Goal: Obtain resource: Download file/media

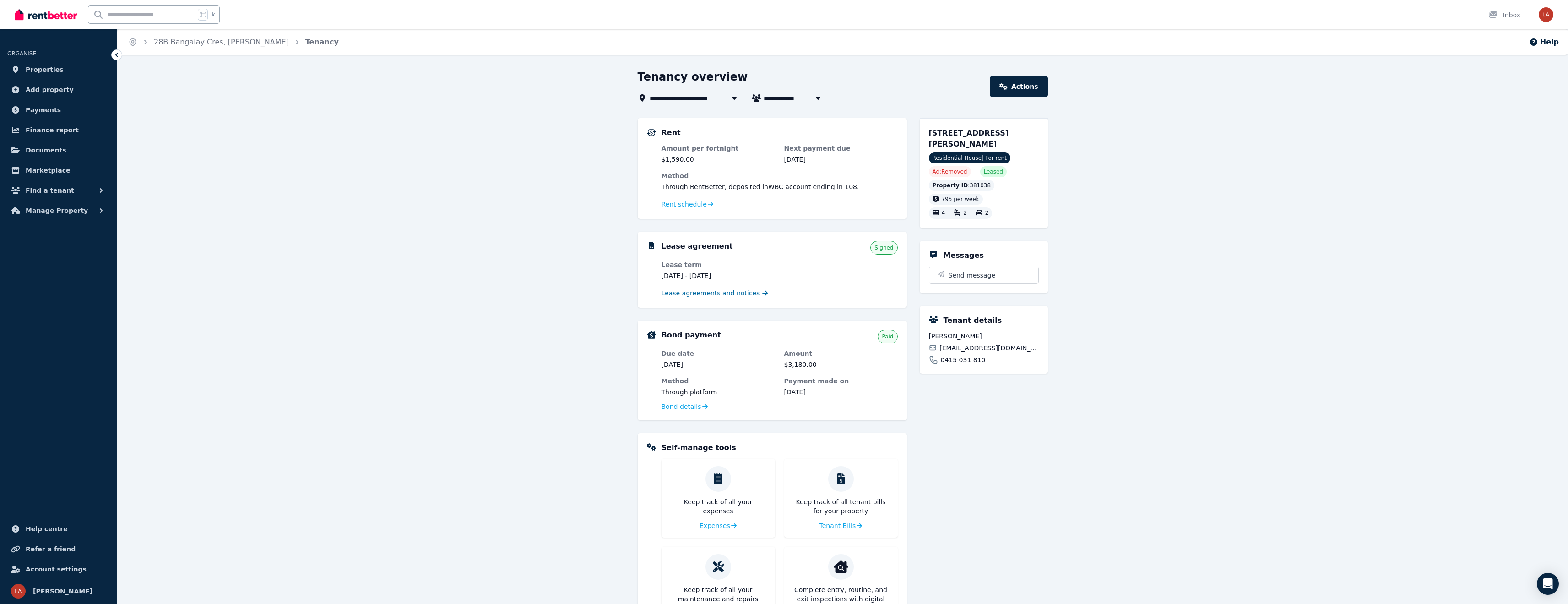
click at [721, 296] on span "Lease agreements and notices" at bounding box center [711, 293] width 98 height 9
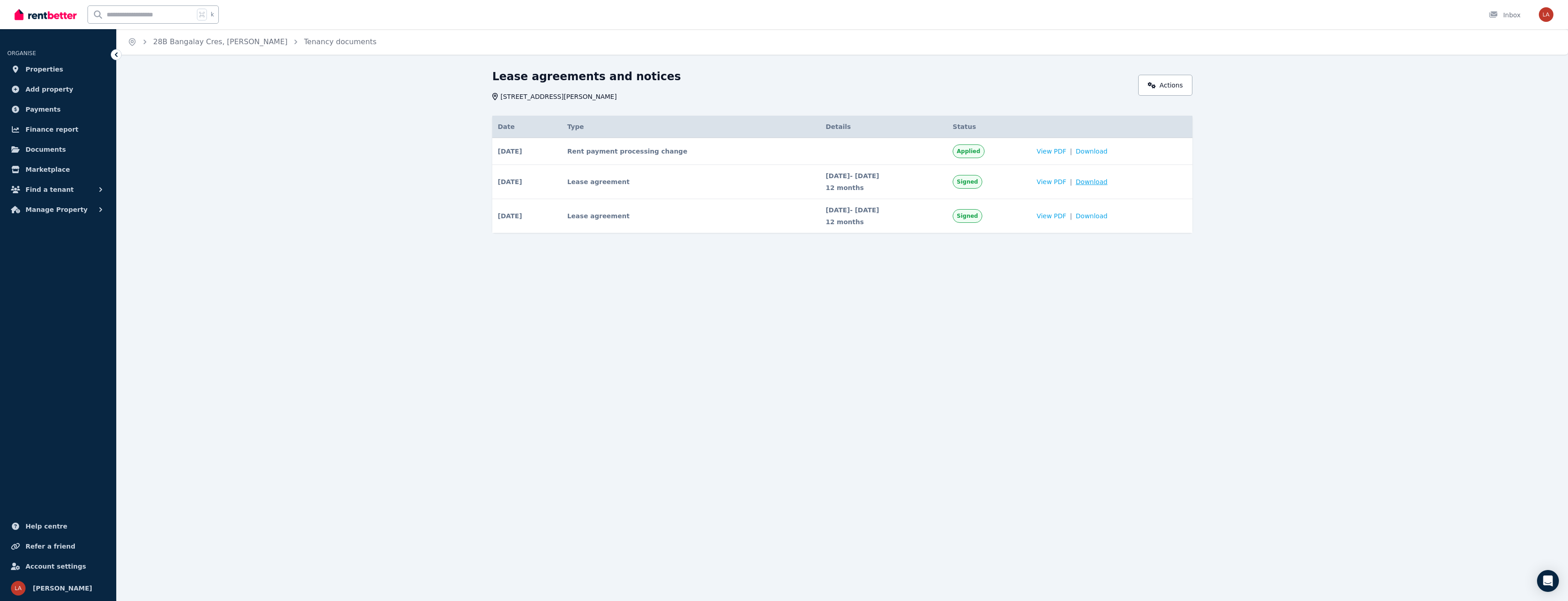
click at [1107, 180] on span "Download" at bounding box center [1091, 182] width 32 height 9
click at [144, 43] on icon "Breadcrumb" at bounding box center [144, 42] width 9 height 9
click at [133, 43] on icon "Breadcrumb" at bounding box center [132, 42] width 9 height 9
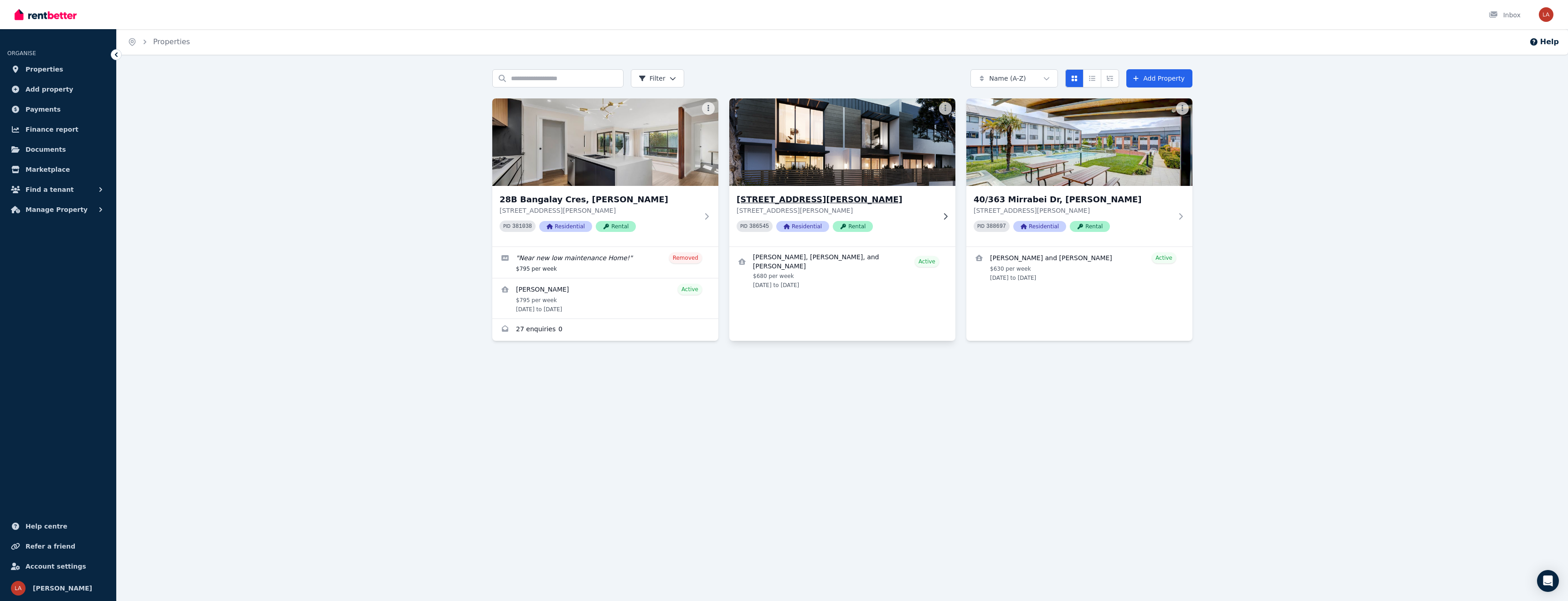
click at [944, 216] on icon at bounding box center [946, 216] width 9 height 7
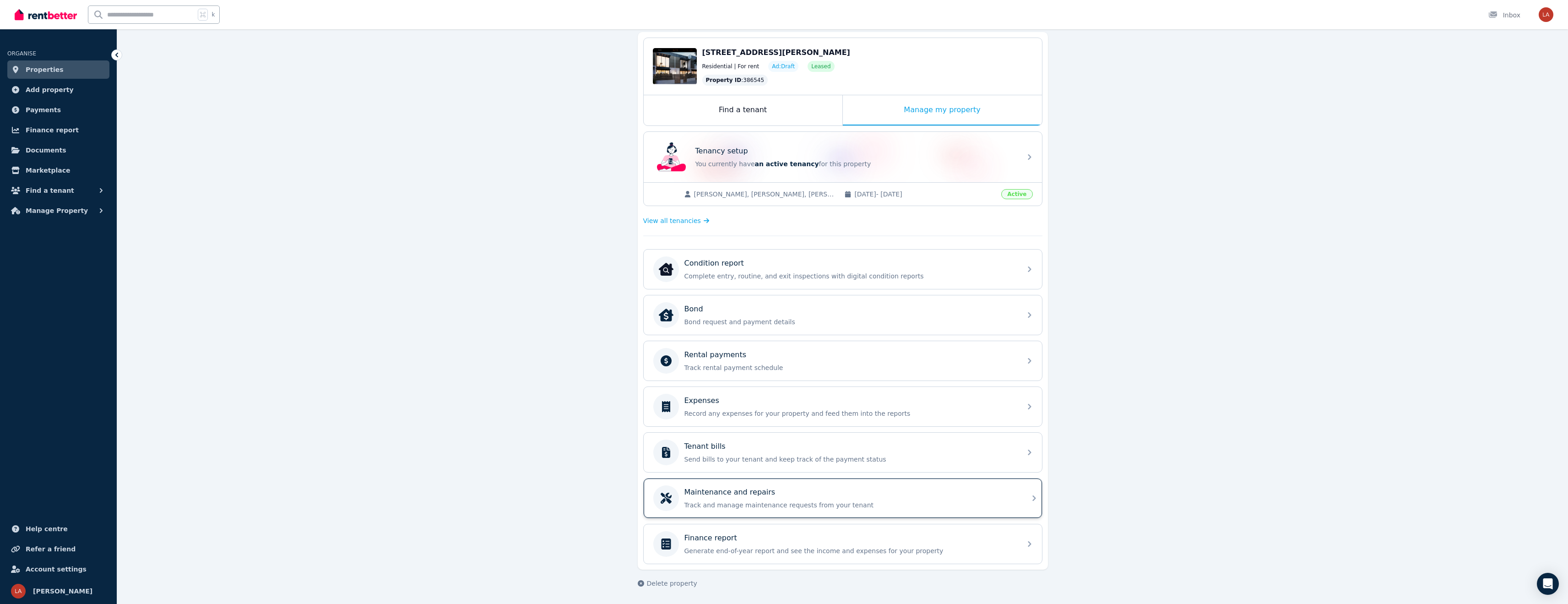
scroll to position [85, 0]
click at [669, 225] on span "View all tenancies" at bounding box center [672, 222] width 58 height 9
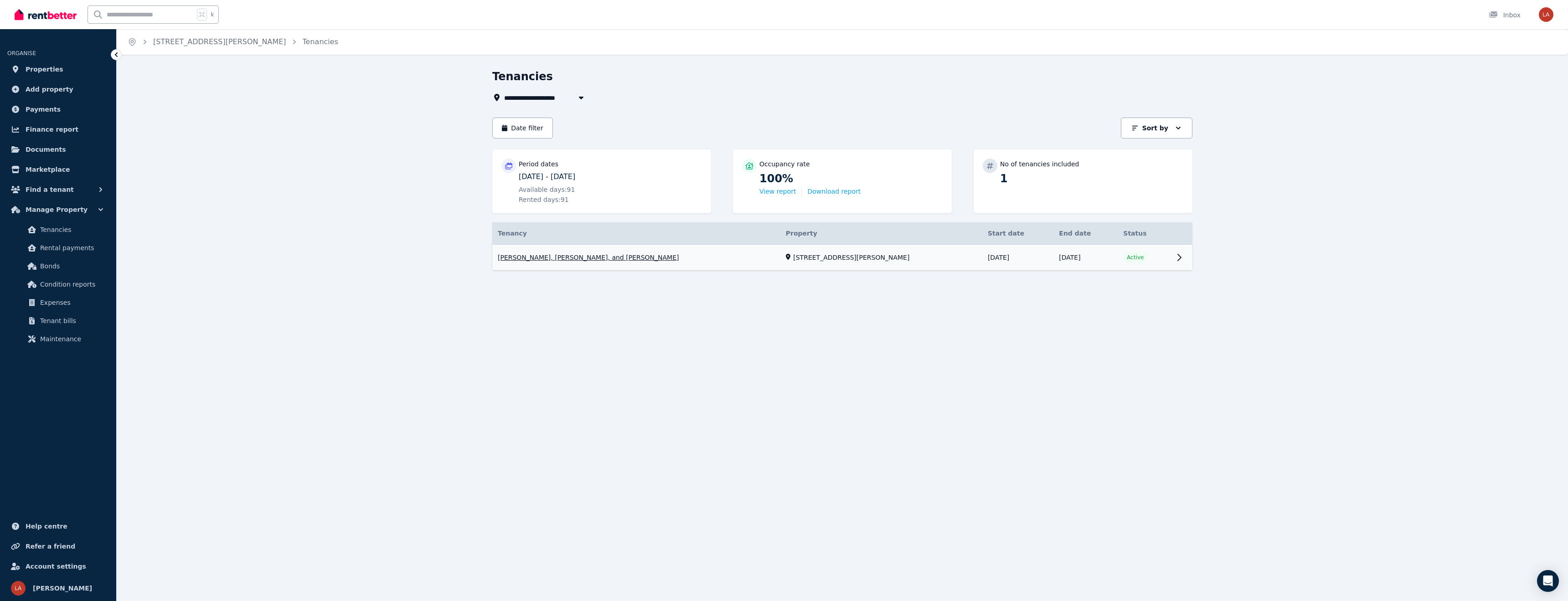
click at [1176, 258] on link "View property details" at bounding box center [842, 258] width 700 height 26
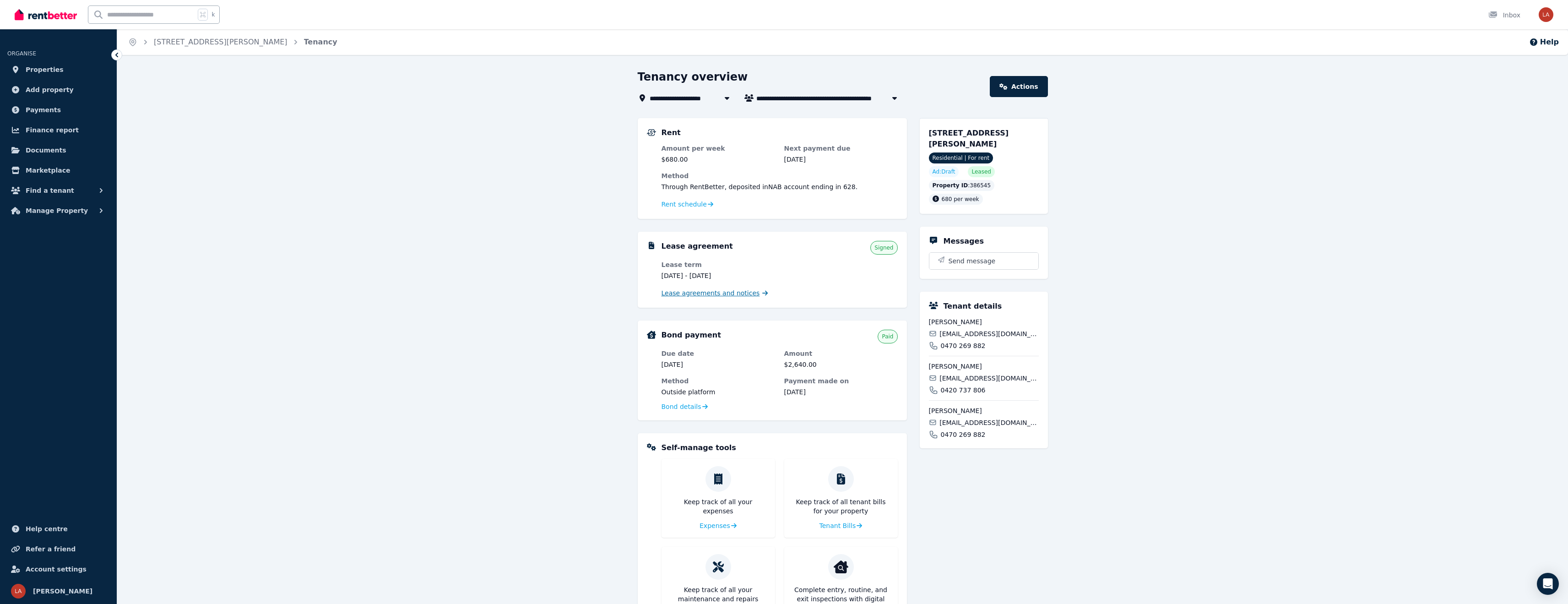
click at [716, 295] on span "Lease agreements and notices" at bounding box center [711, 293] width 98 height 9
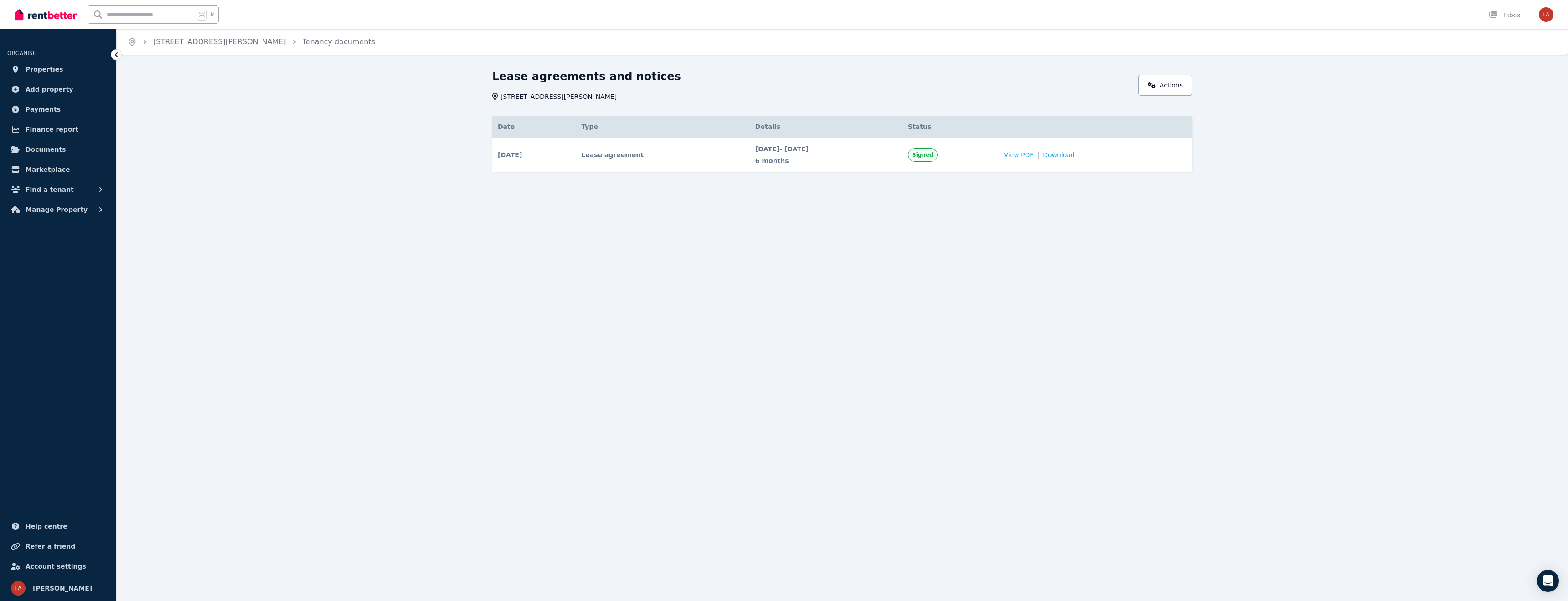
click at [1075, 155] on span "Download" at bounding box center [1058, 155] width 32 height 9
click at [118, 54] on icon at bounding box center [116, 55] width 9 height 9
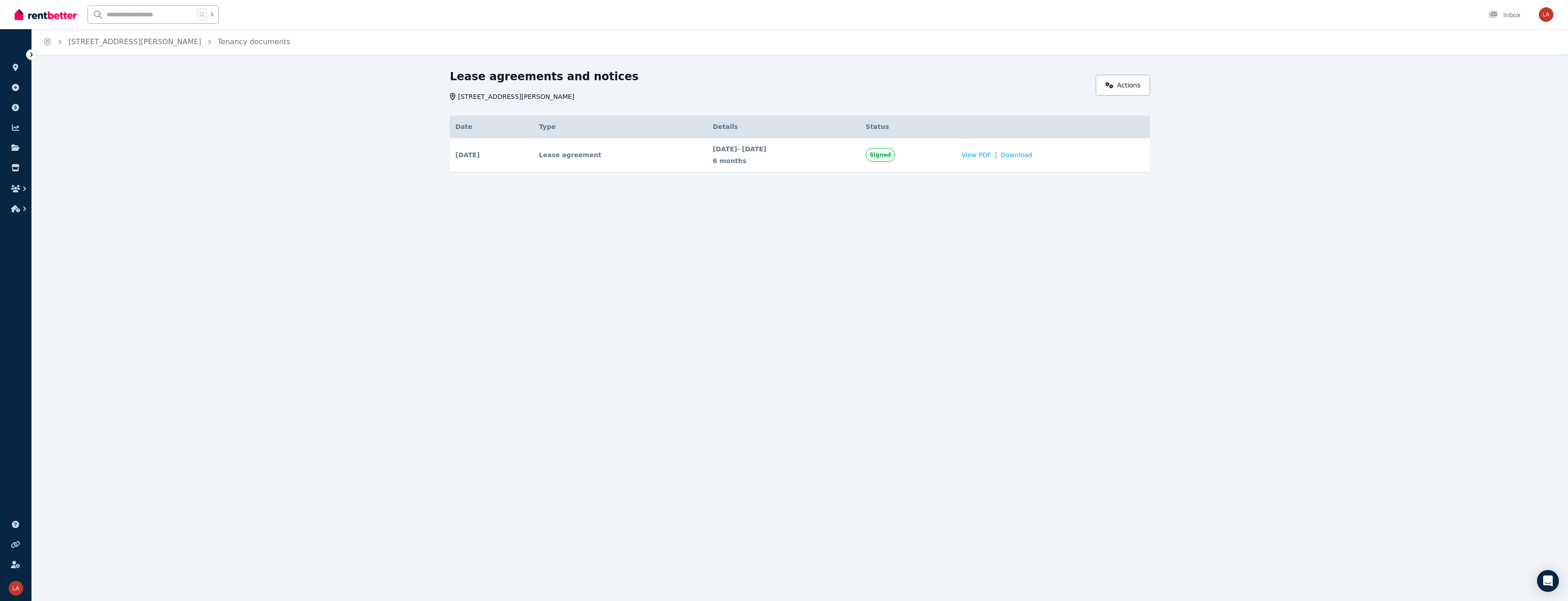
click at [30, 57] on icon at bounding box center [31, 55] width 9 height 9
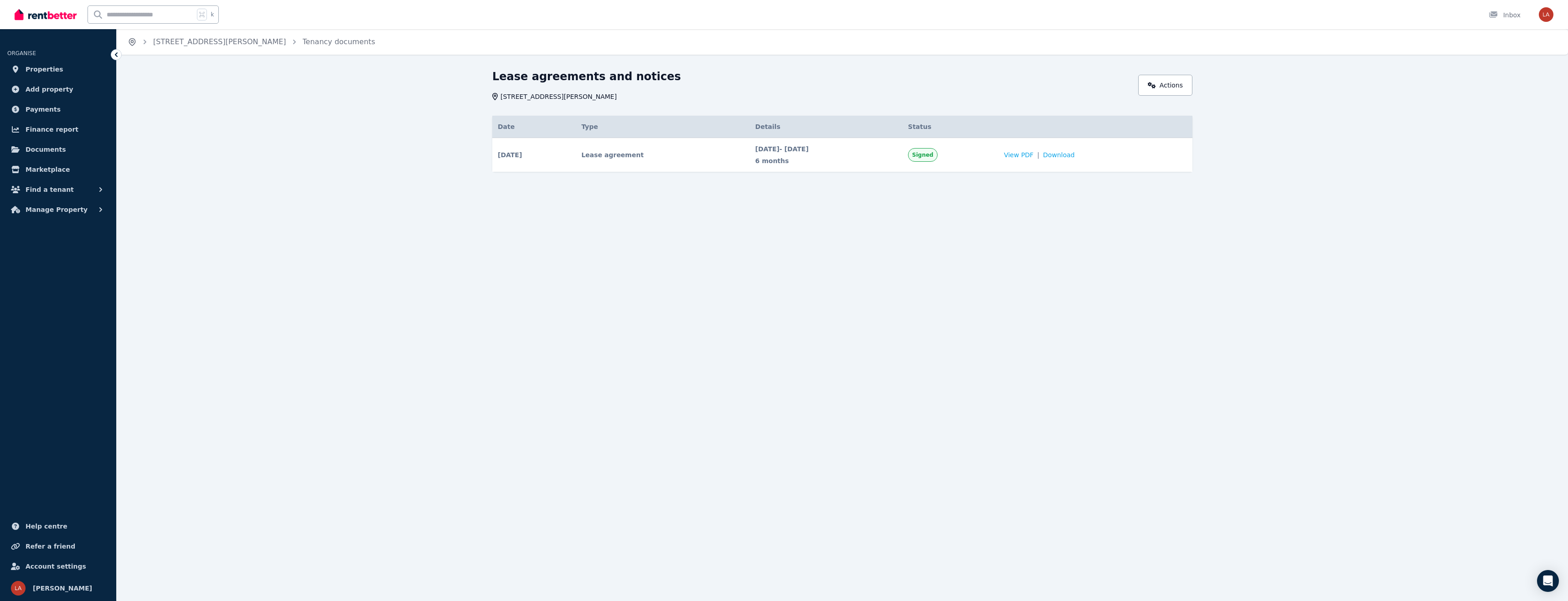
click at [133, 44] on icon "Breadcrumb" at bounding box center [132, 42] width 9 height 9
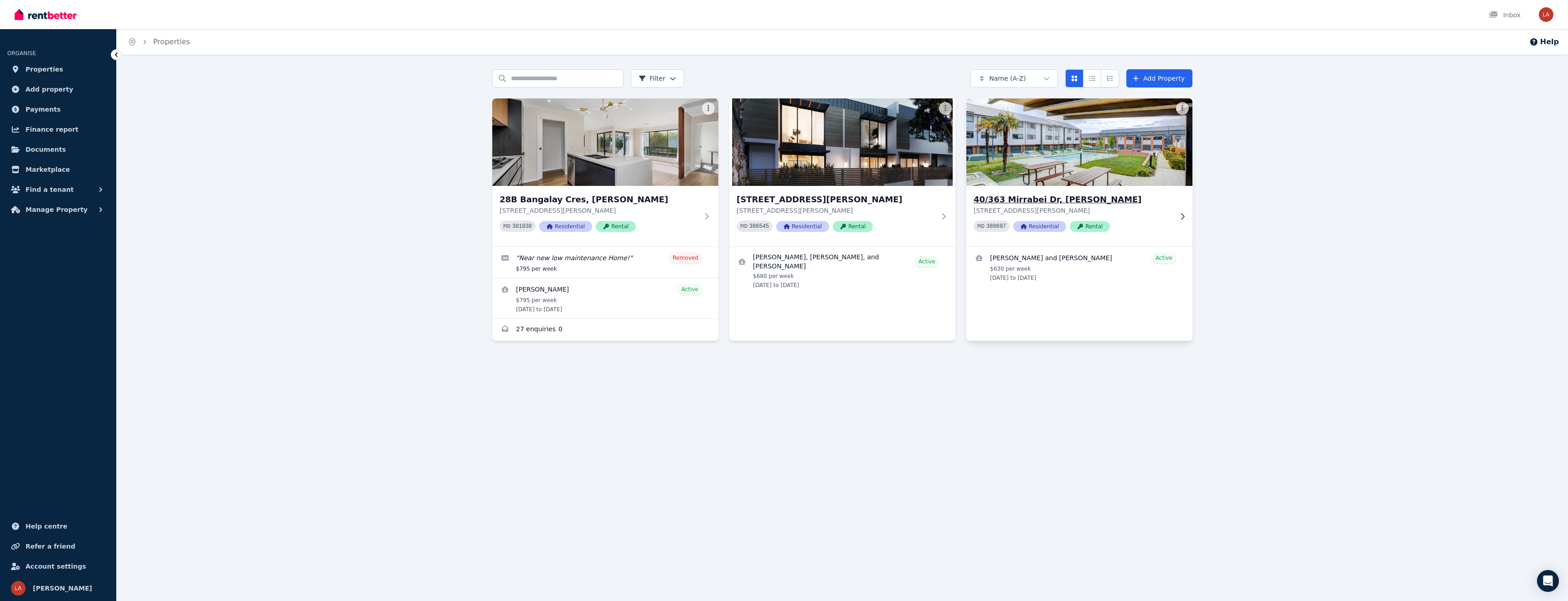
click at [1180, 215] on icon at bounding box center [1182, 216] width 9 height 7
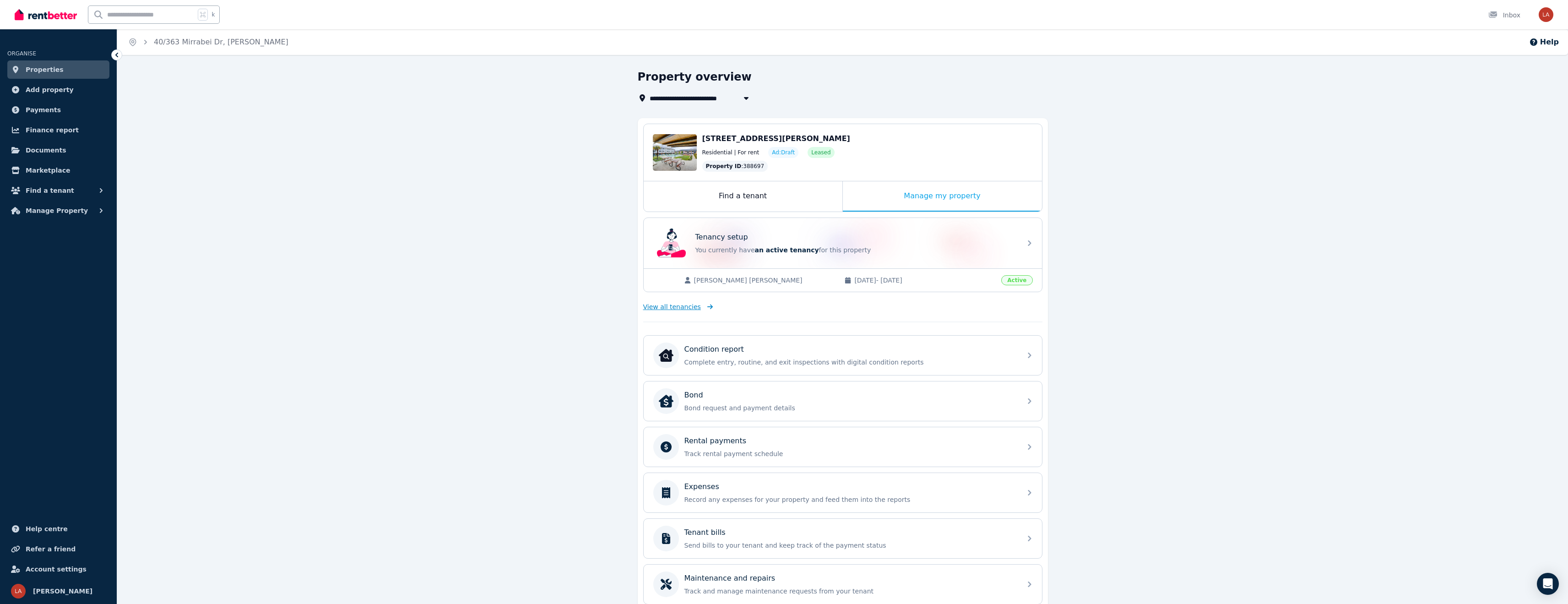
click at [679, 308] on span "View all tenancies" at bounding box center [672, 306] width 58 height 9
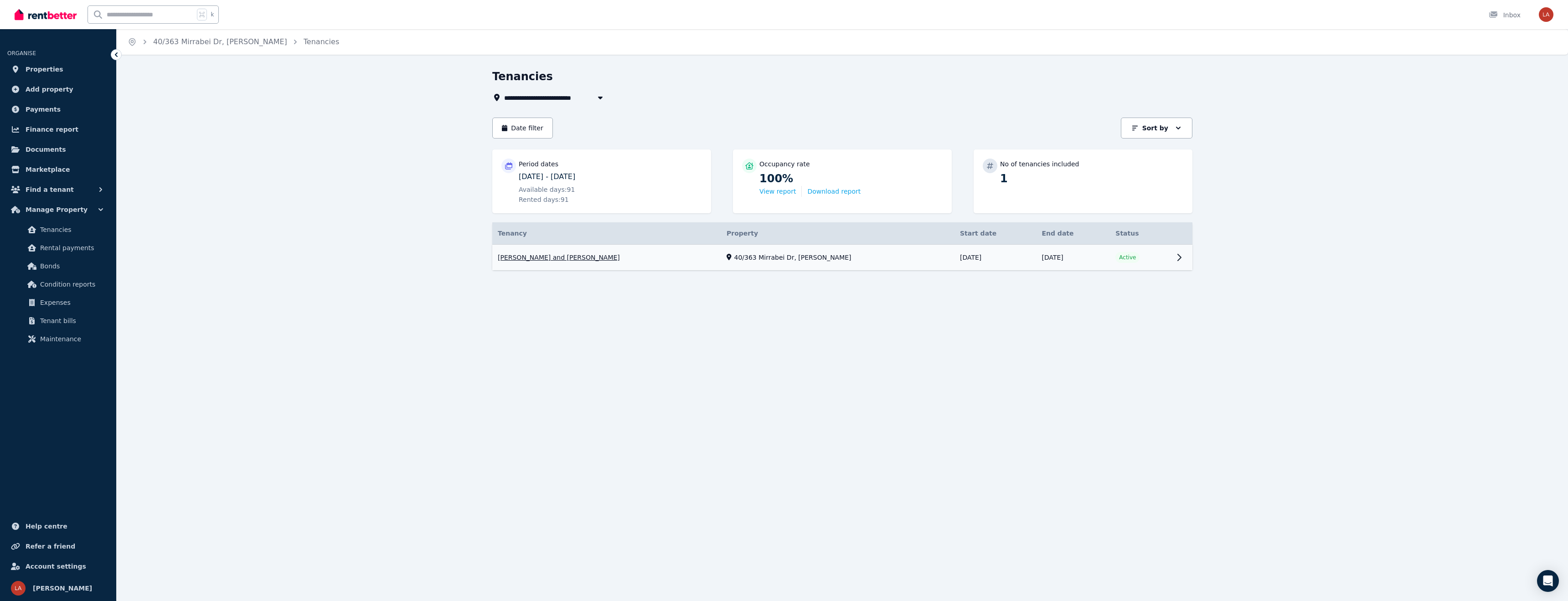
click at [1175, 257] on link "View property details" at bounding box center [842, 258] width 700 height 26
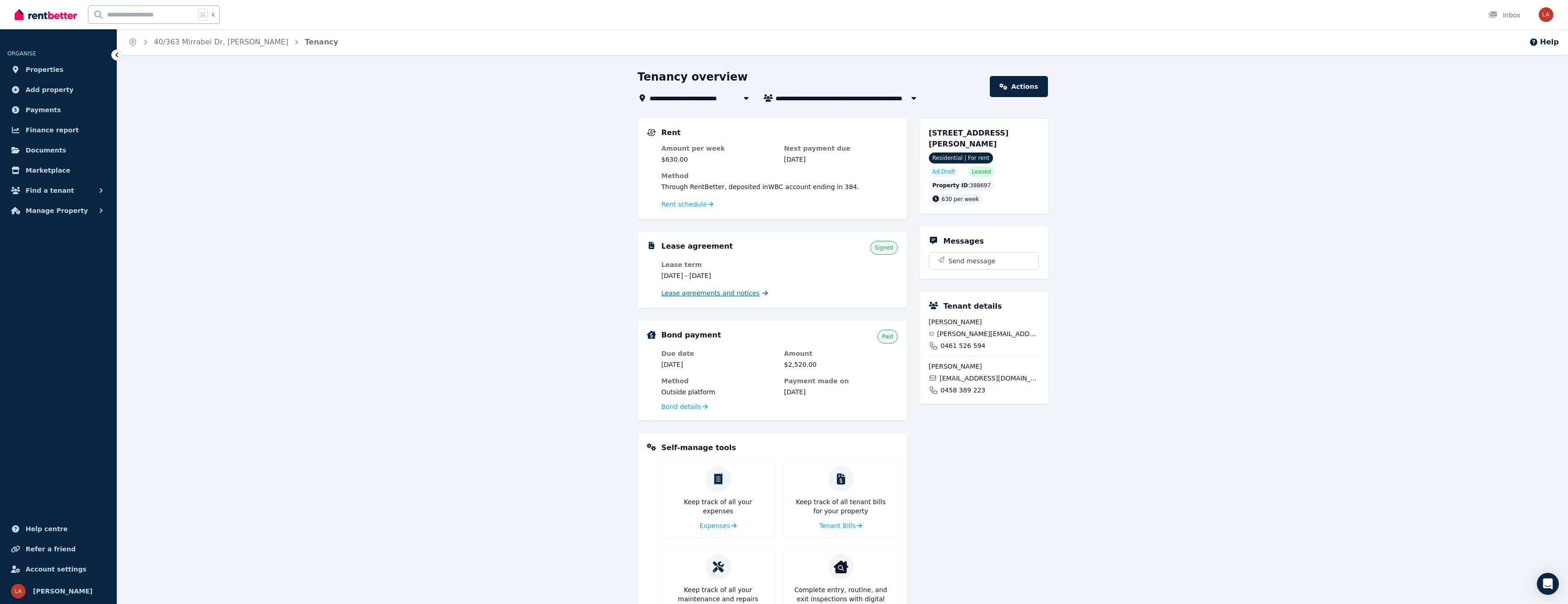
click at [734, 293] on span "Lease agreements and notices" at bounding box center [711, 293] width 98 height 9
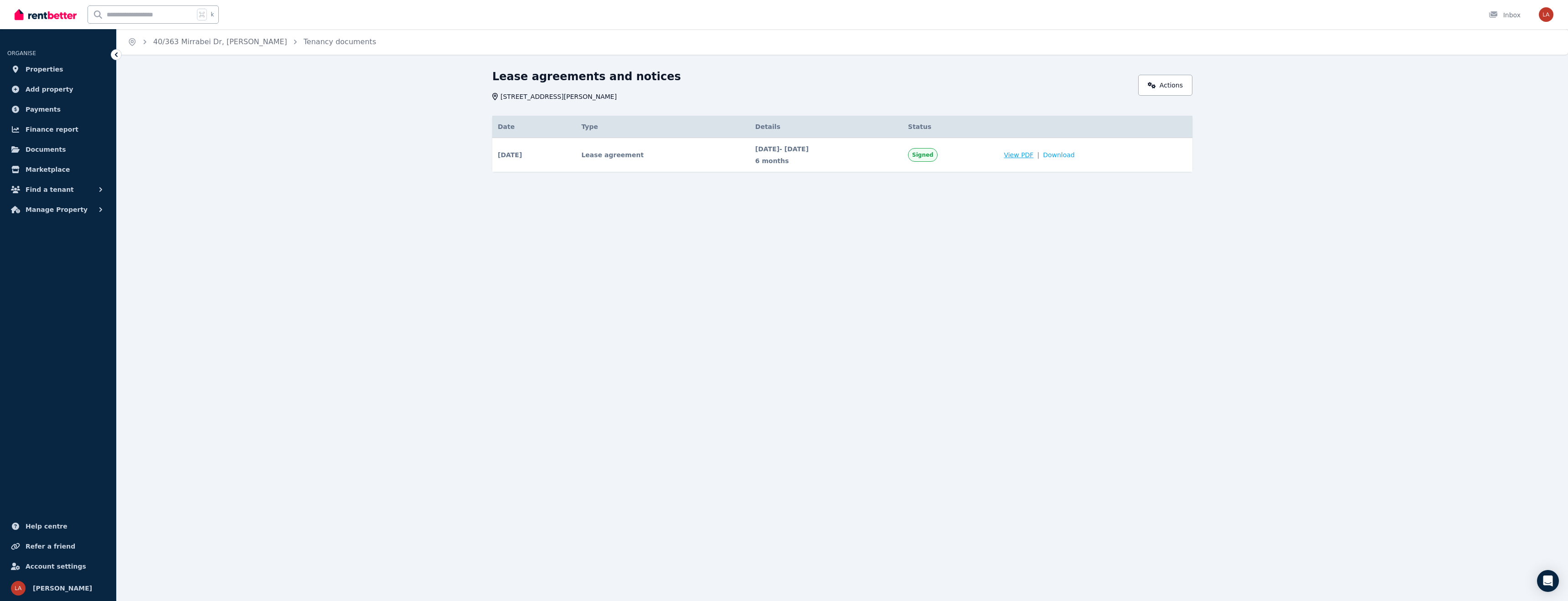
click at [1034, 157] on span "View PDF" at bounding box center [1019, 155] width 30 height 9
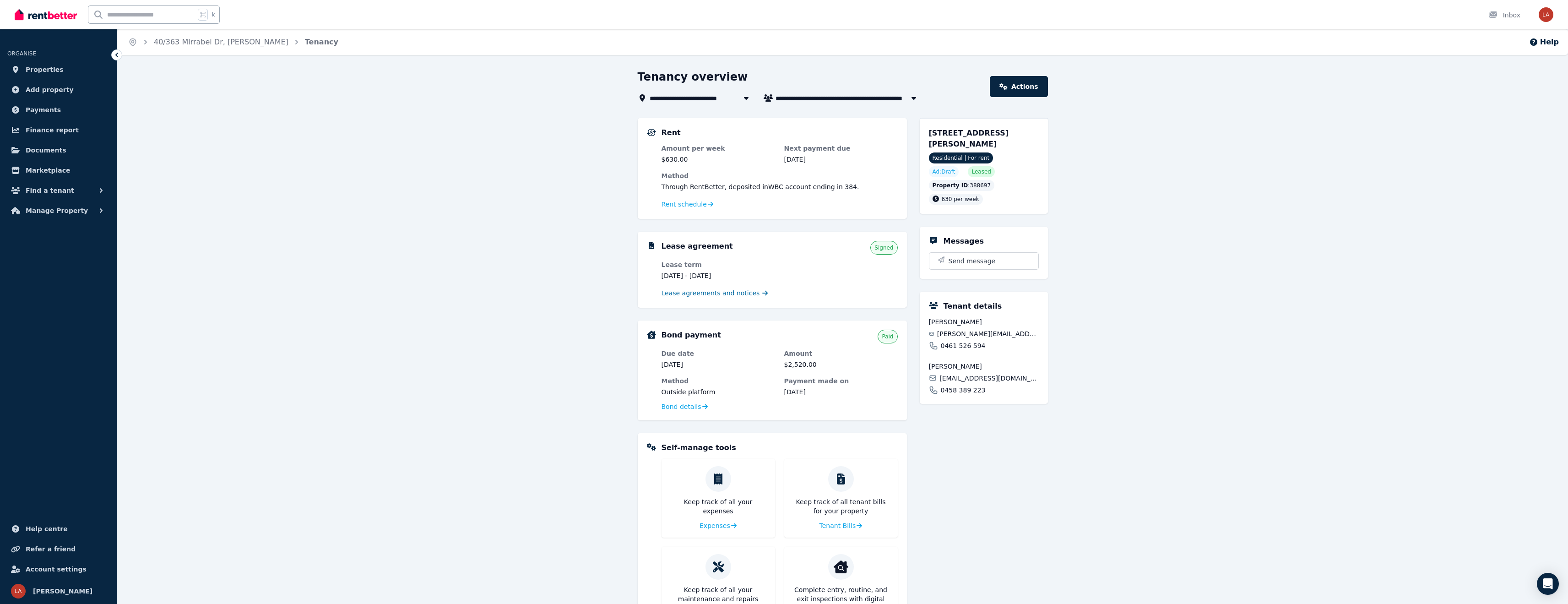
click at [730, 295] on span "Lease agreements and notices" at bounding box center [711, 293] width 98 height 9
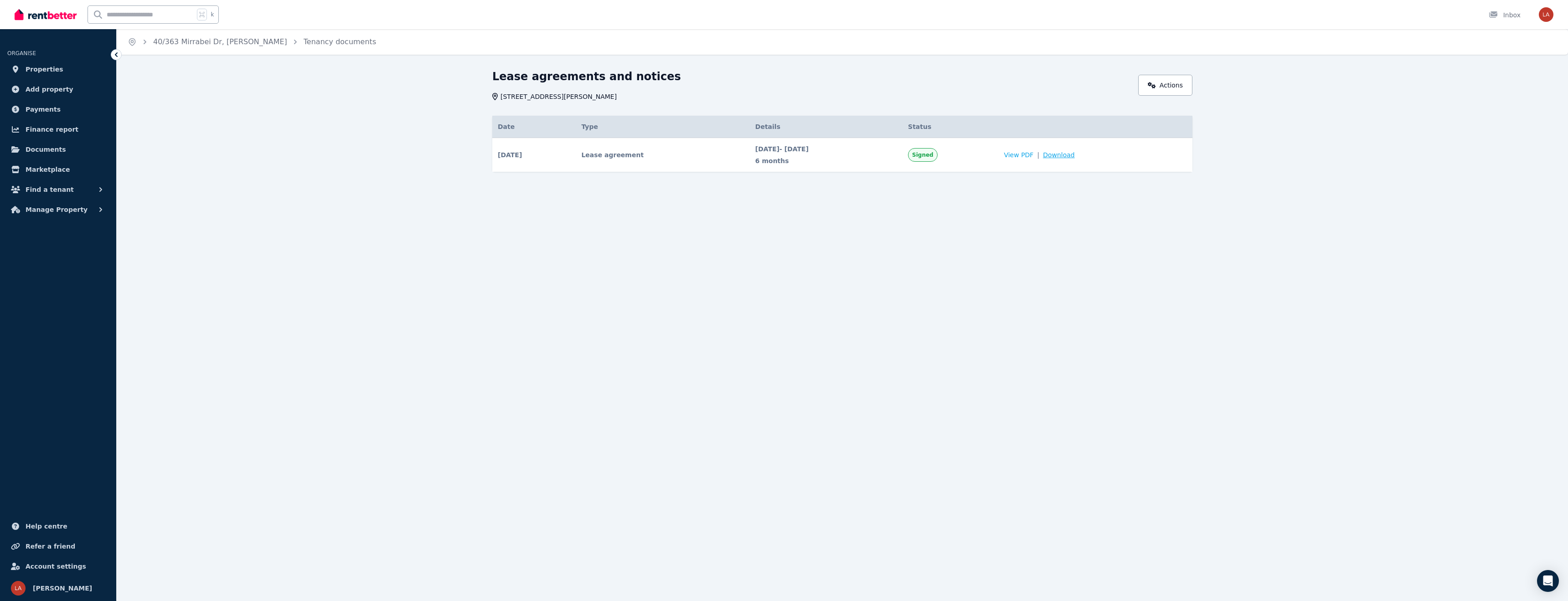
click at [1075, 156] on span "Download" at bounding box center [1058, 155] width 32 height 9
click at [53, 72] on span "Properties" at bounding box center [44, 69] width 38 height 11
